Goal: Complete application form

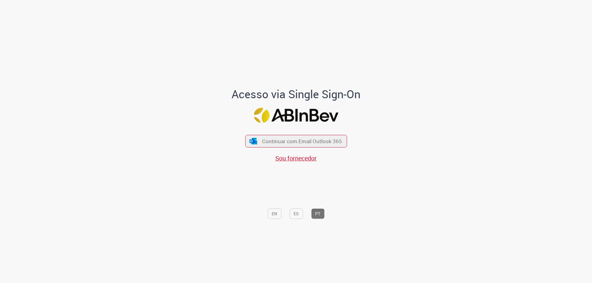
click at [287, 139] on span "Continuar com Email Outlook 365" at bounding box center [302, 141] width 80 height 7
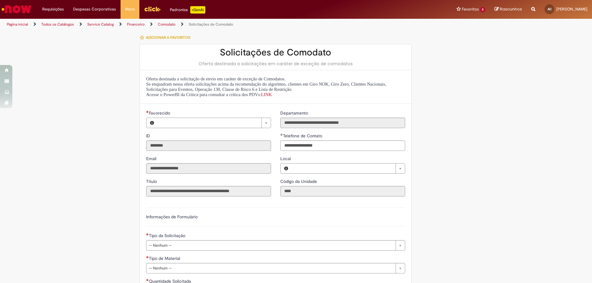
type input "**********"
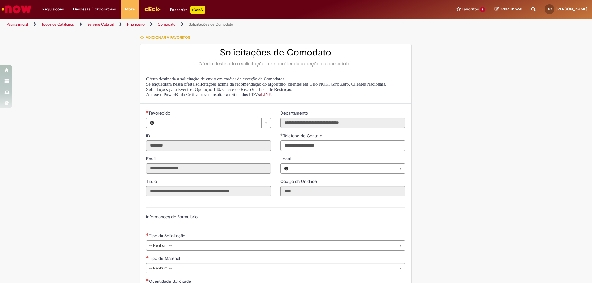
type input "**********"
